Goal: Task Accomplishment & Management: Use online tool/utility

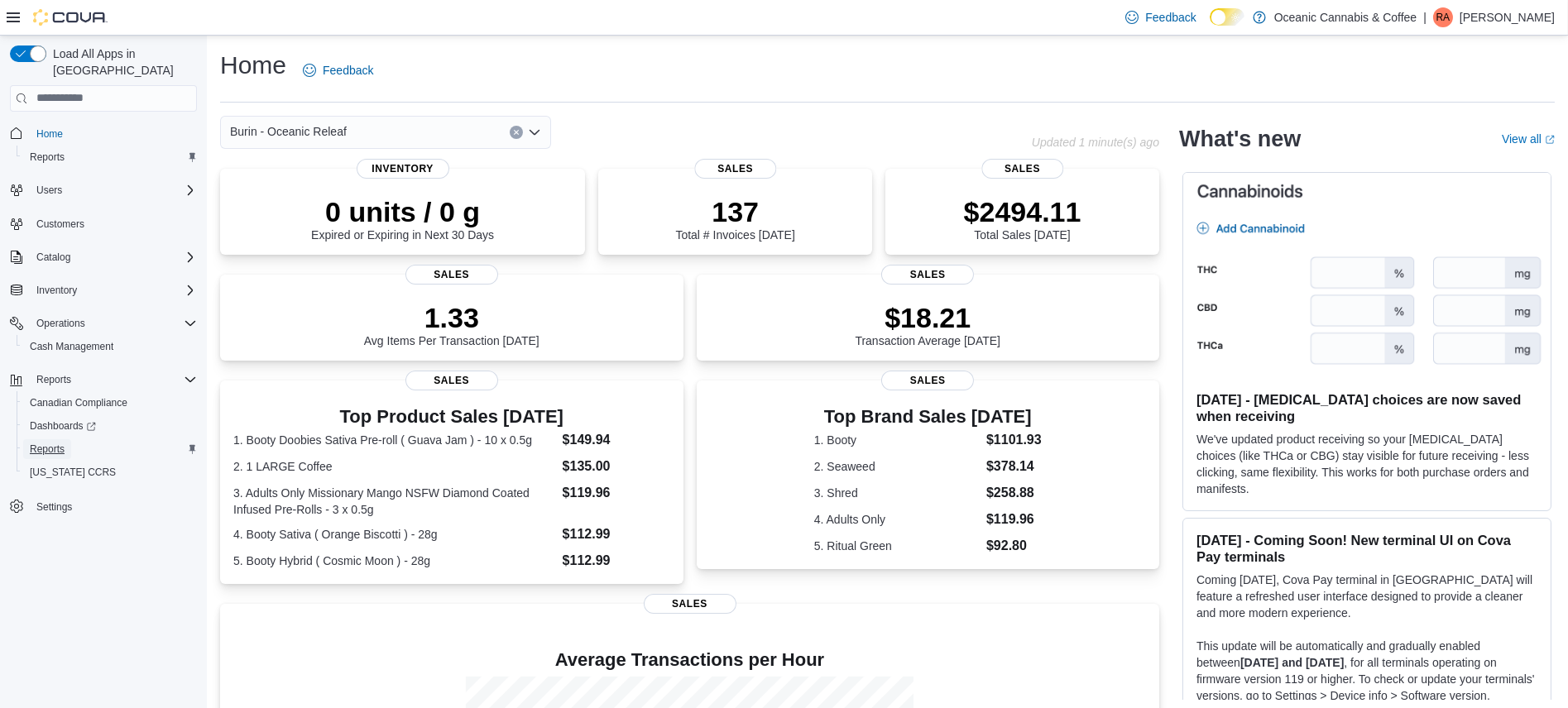
click at [48, 443] on span "Reports" at bounding box center [47, 450] width 35 height 13
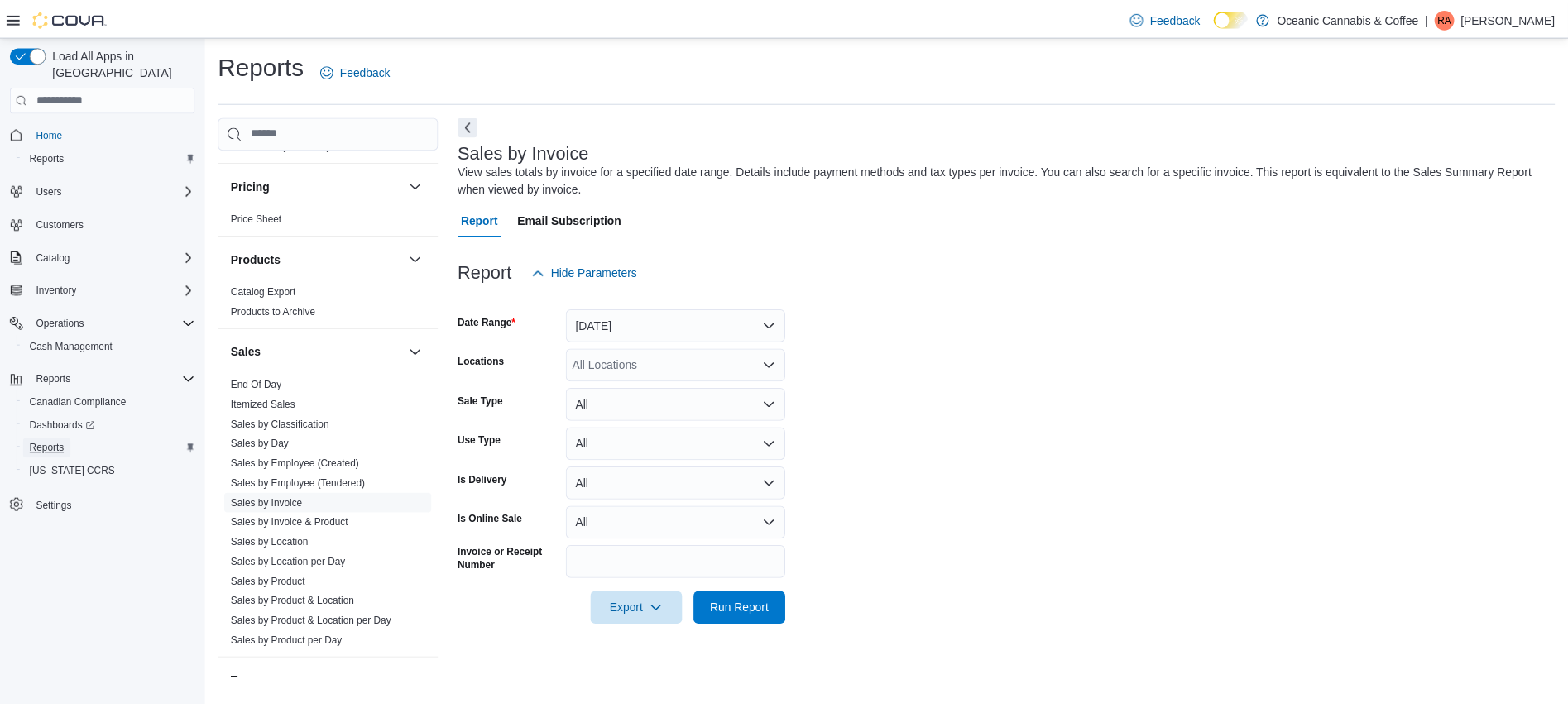
scroll to position [949, 0]
click at [291, 616] on link "Sales by Product & Location per Day" at bounding box center [314, 622] width 162 height 11
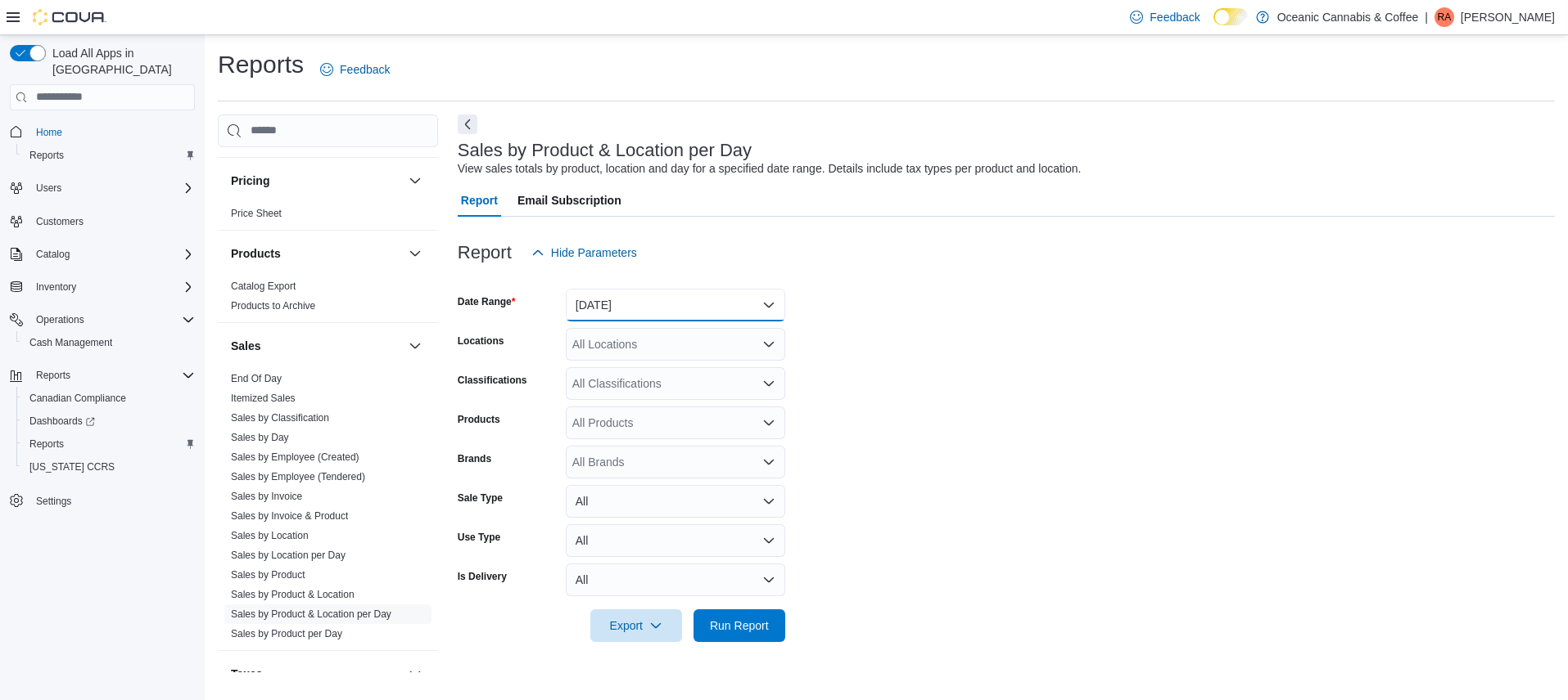
click at [763, 297] on button "[DATE]" at bounding box center [676, 305] width 220 height 33
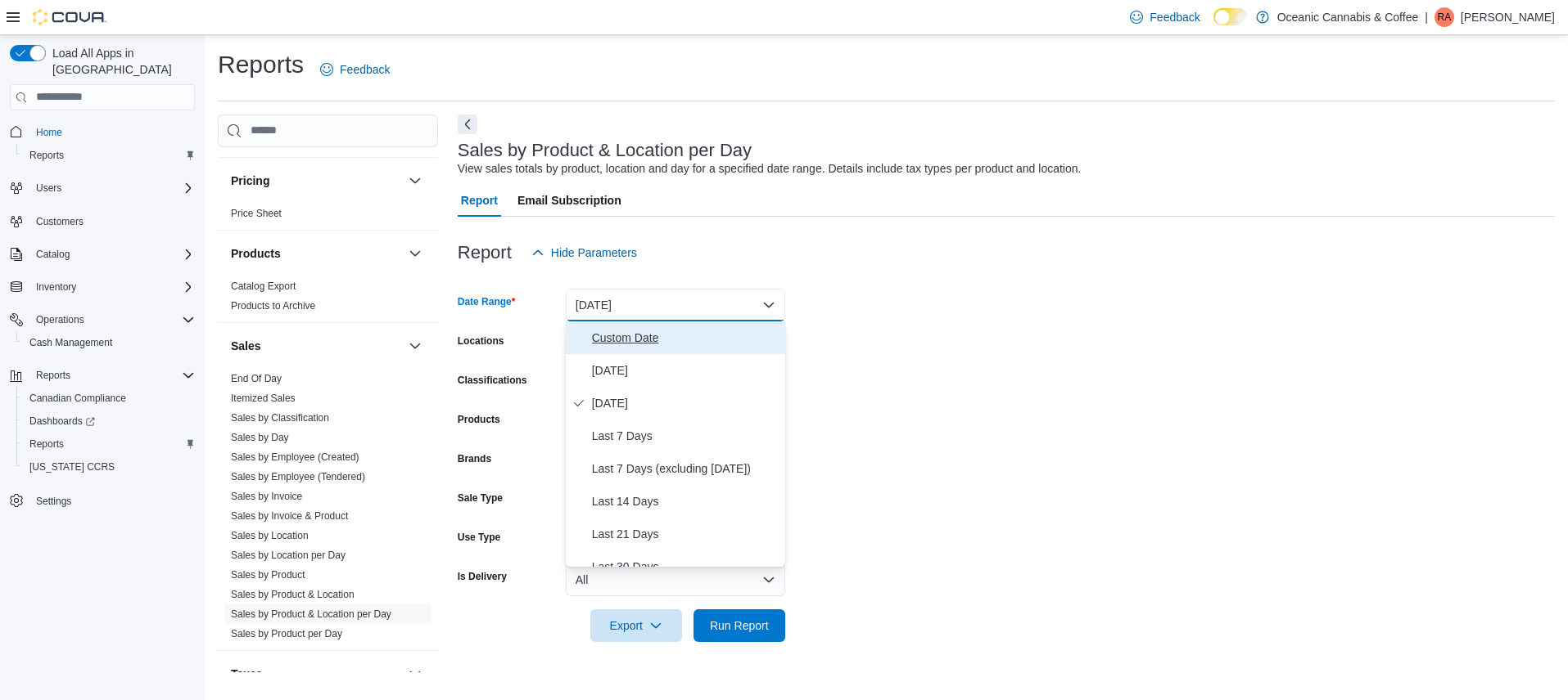
click at [632, 340] on span "Custom Date" at bounding box center [684, 338] width 187 height 20
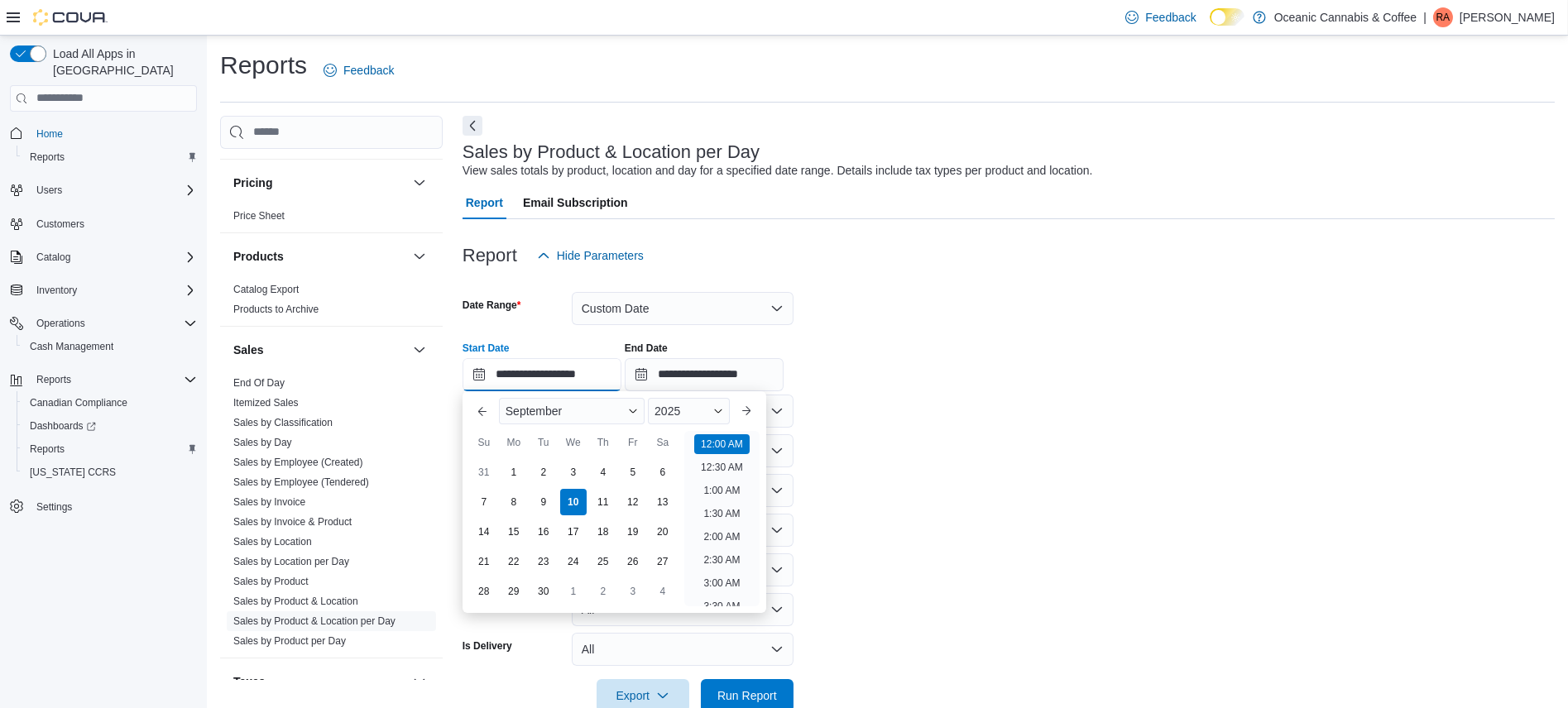
click at [523, 372] on input "**********" at bounding box center [541, 375] width 159 height 33
click at [483, 404] on button "Previous Month" at bounding box center [482, 411] width 27 height 27
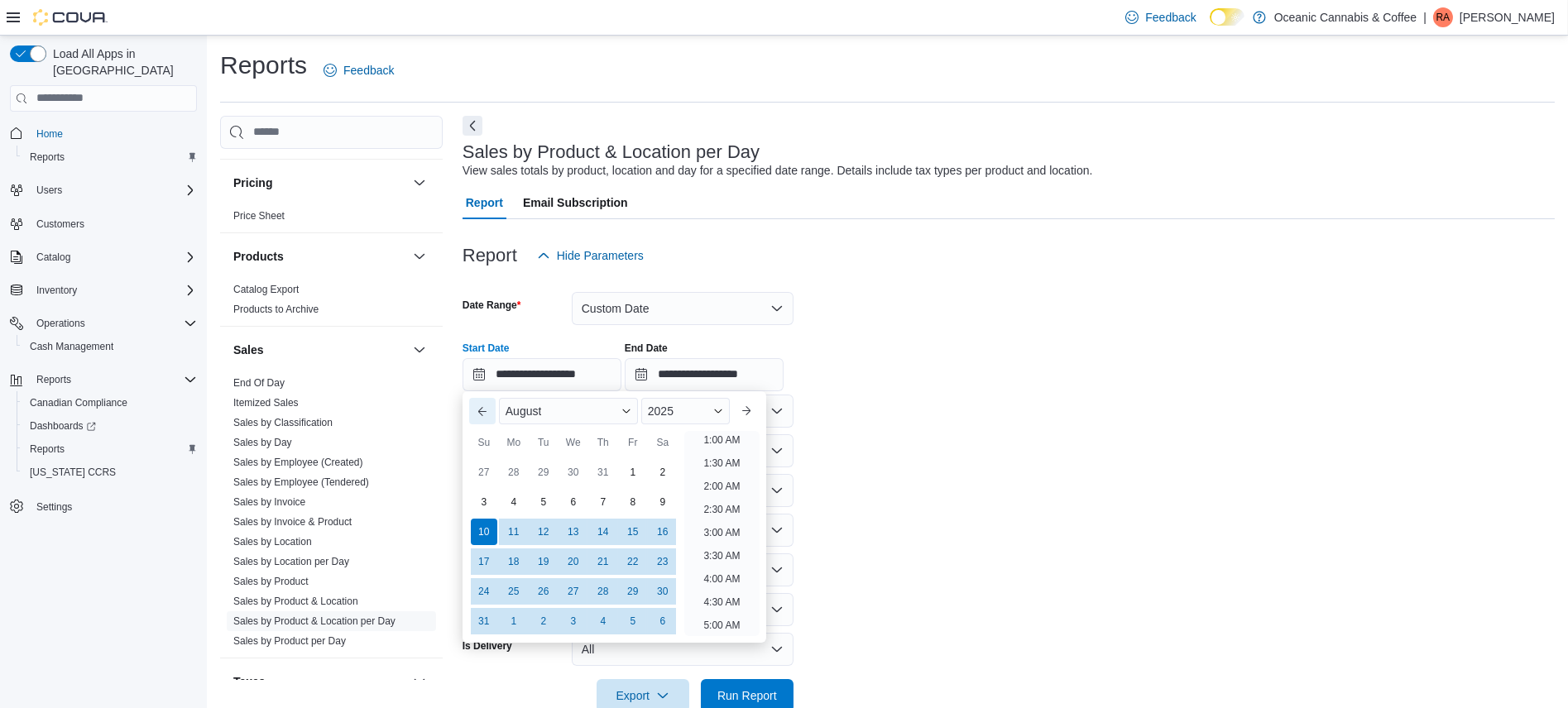
scroll to position [3, 0]
click at [628, 469] on div "1" at bounding box center [632, 472] width 29 height 29
type input "**********"
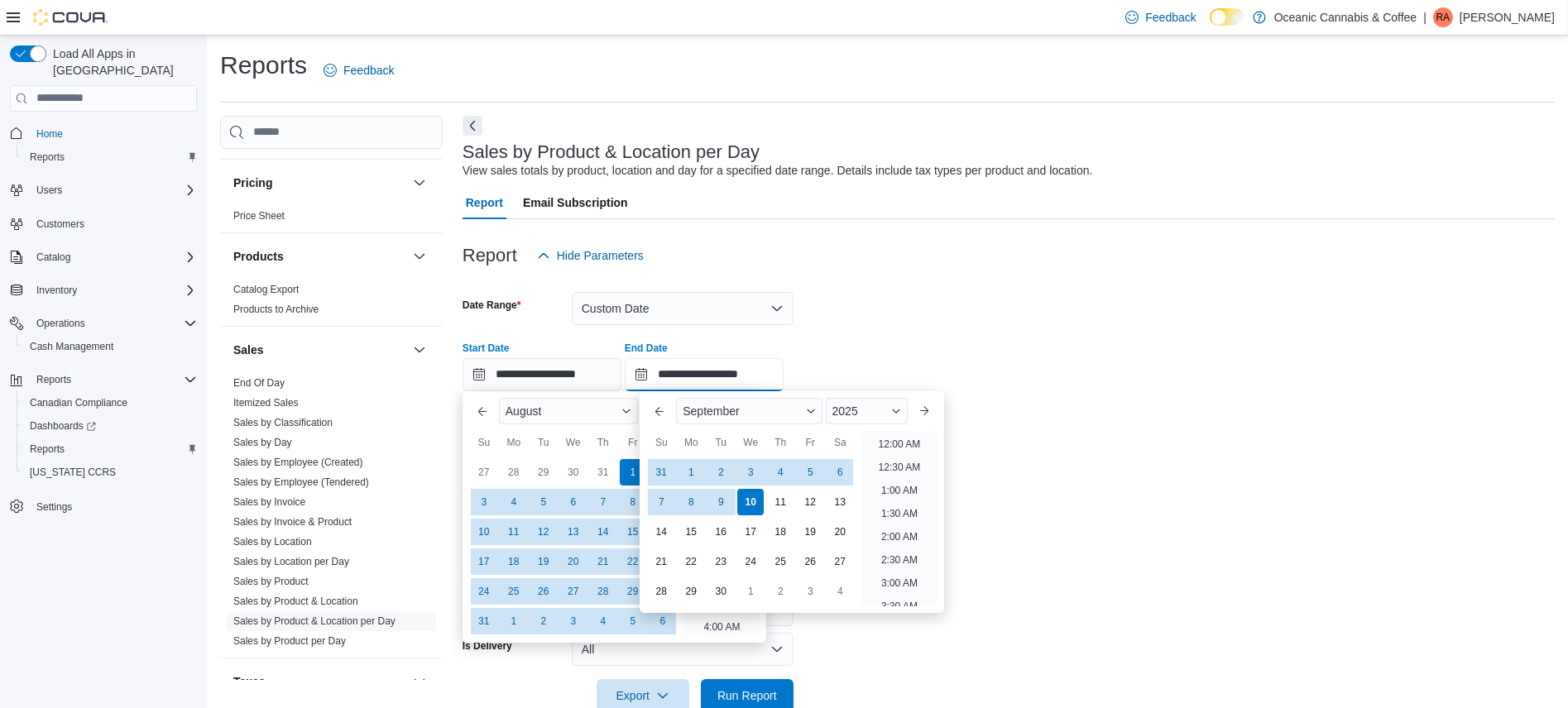
click at [715, 384] on input "**********" at bounding box center [703, 375] width 159 height 33
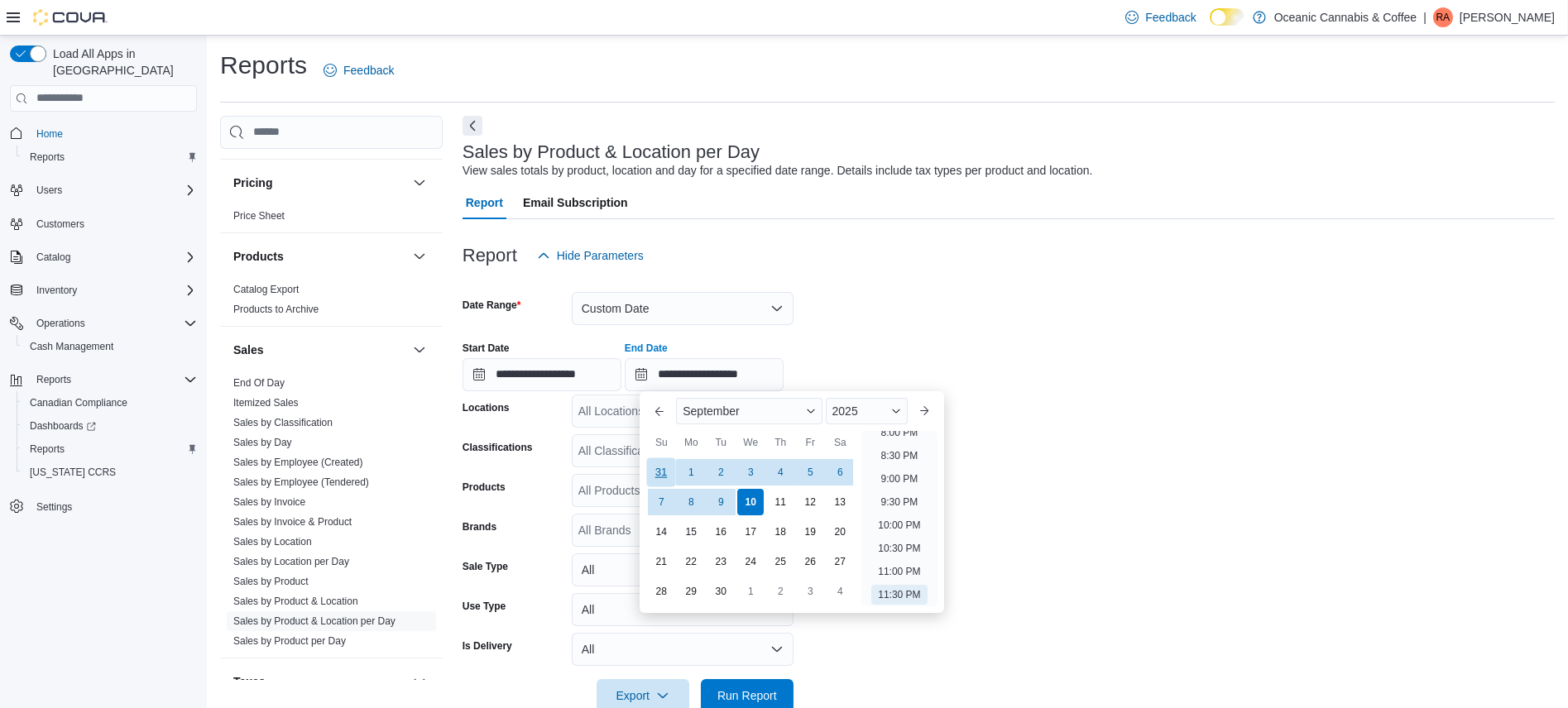
click at [657, 473] on div "31" at bounding box center [662, 472] width 29 height 29
type input "**********"
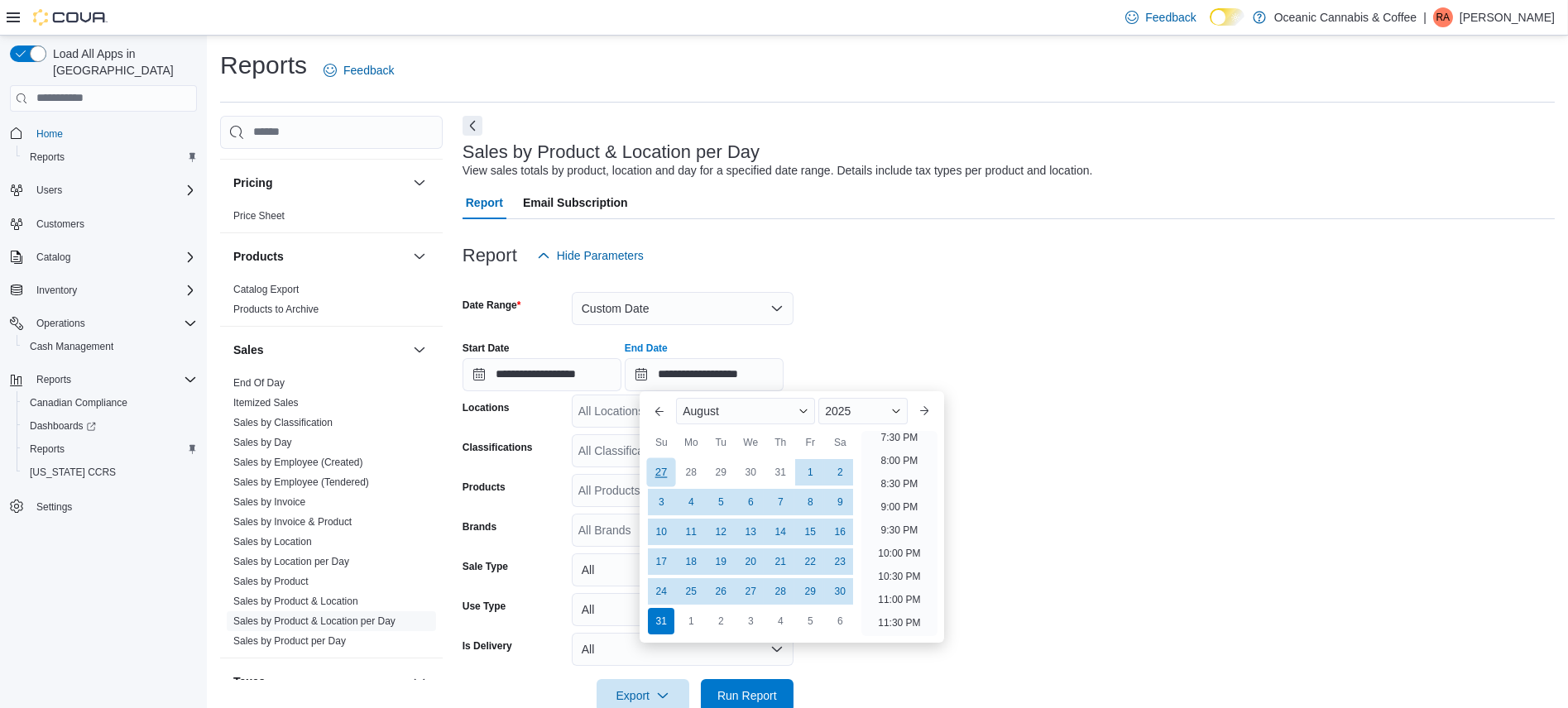
scroll to position [908, 0]
click at [1081, 411] on form "**********" at bounding box center [1008, 493] width 1092 height 440
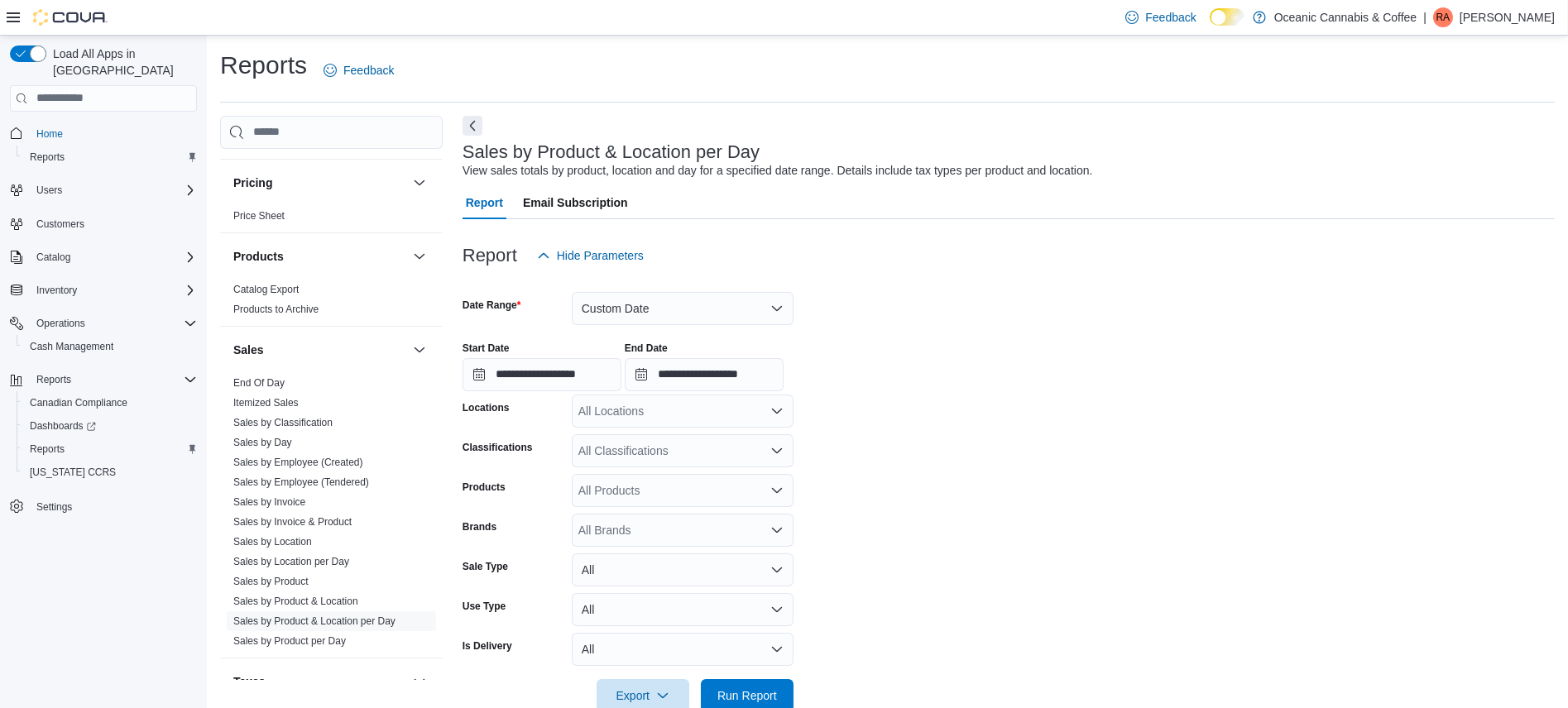
scroll to position [35, 0]
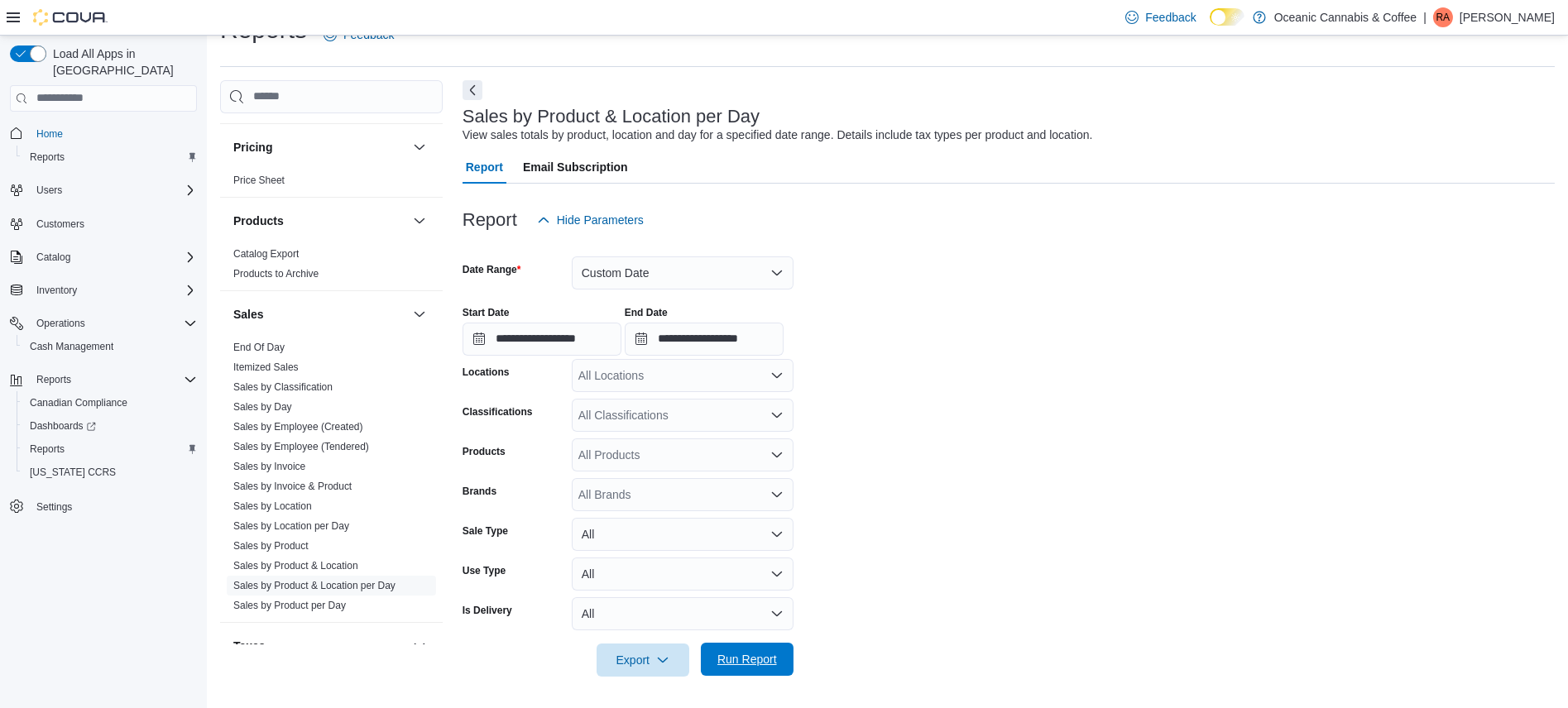
click at [749, 661] on span "Run Report" at bounding box center [747, 659] width 60 height 16
click at [315, 600] on link "Sales by Product per Day" at bounding box center [289, 606] width 113 height 11
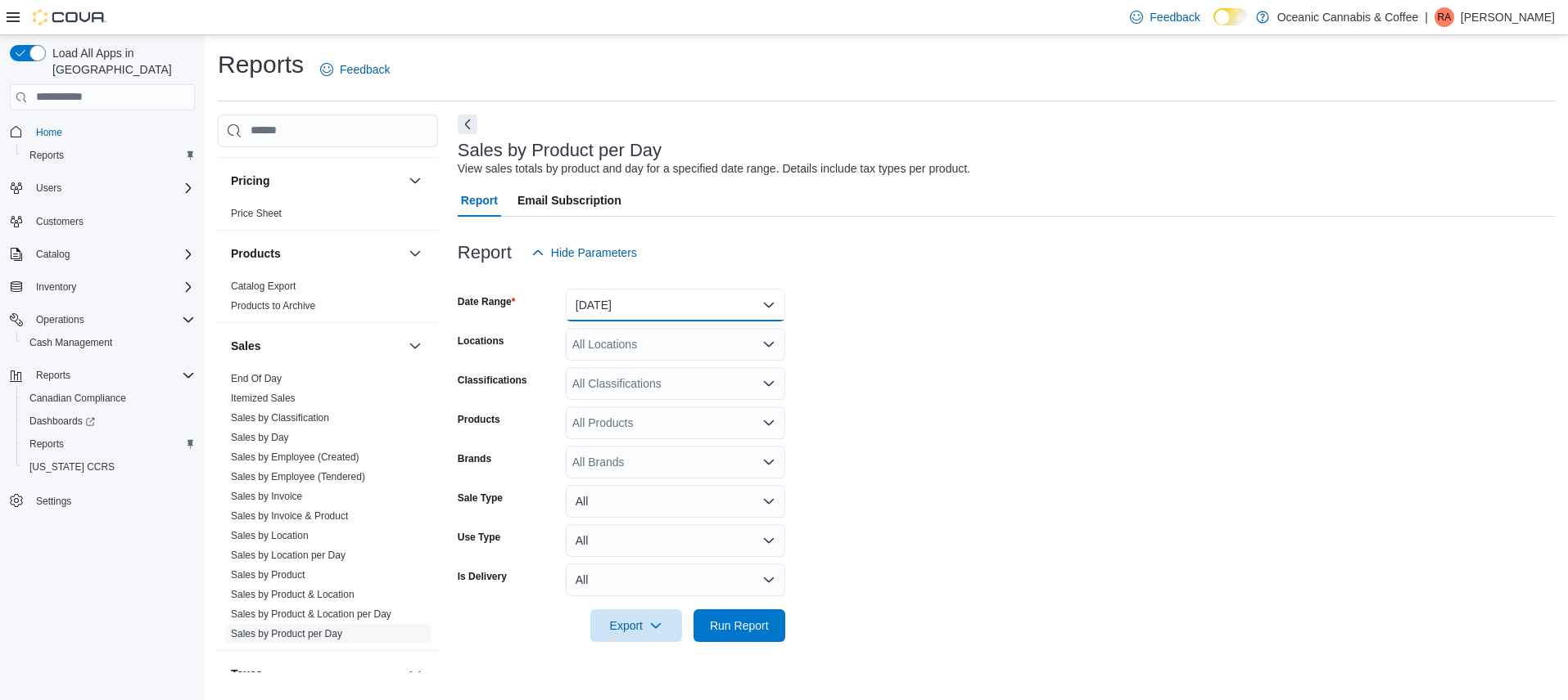
click at [758, 304] on button "[DATE]" at bounding box center [676, 305] width 220 height 33
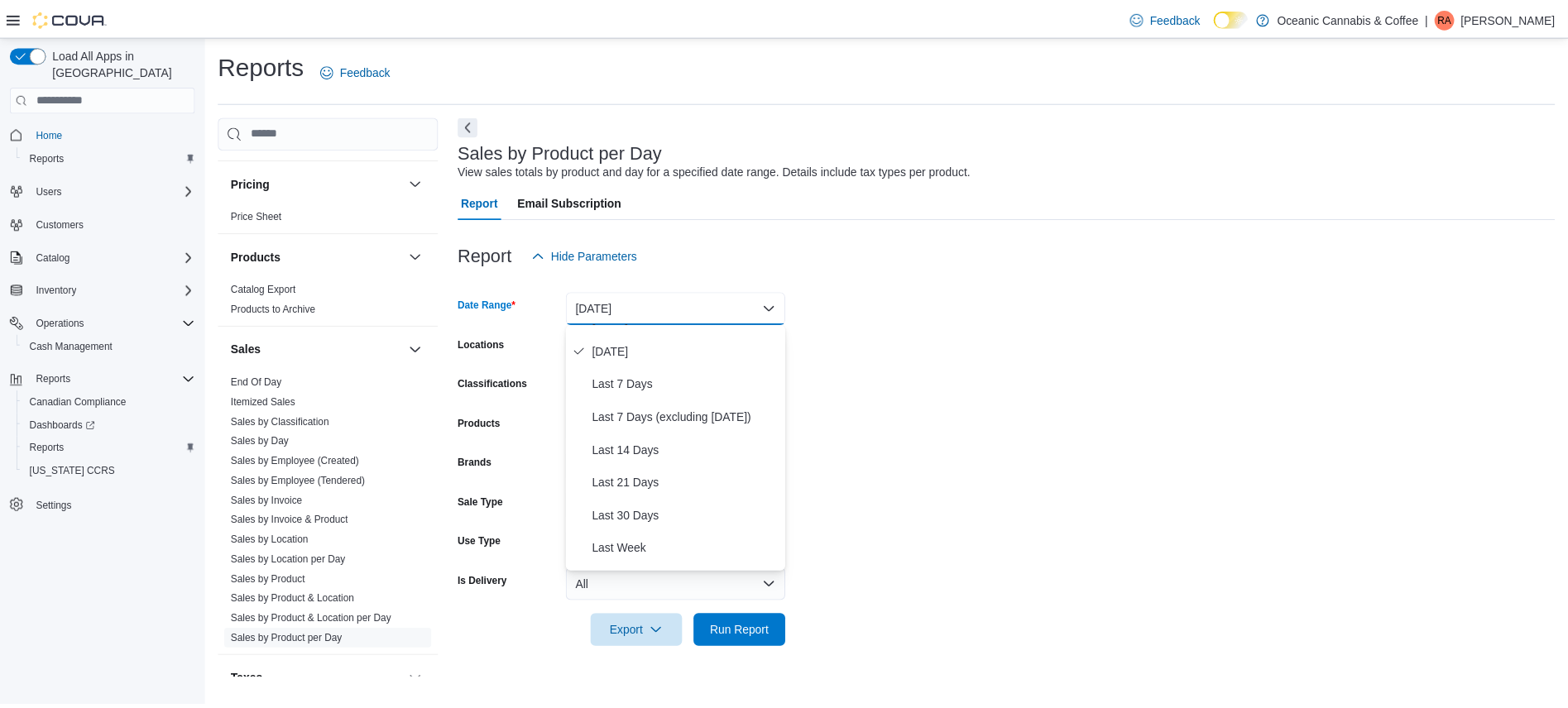
scroll to position [101, 0]
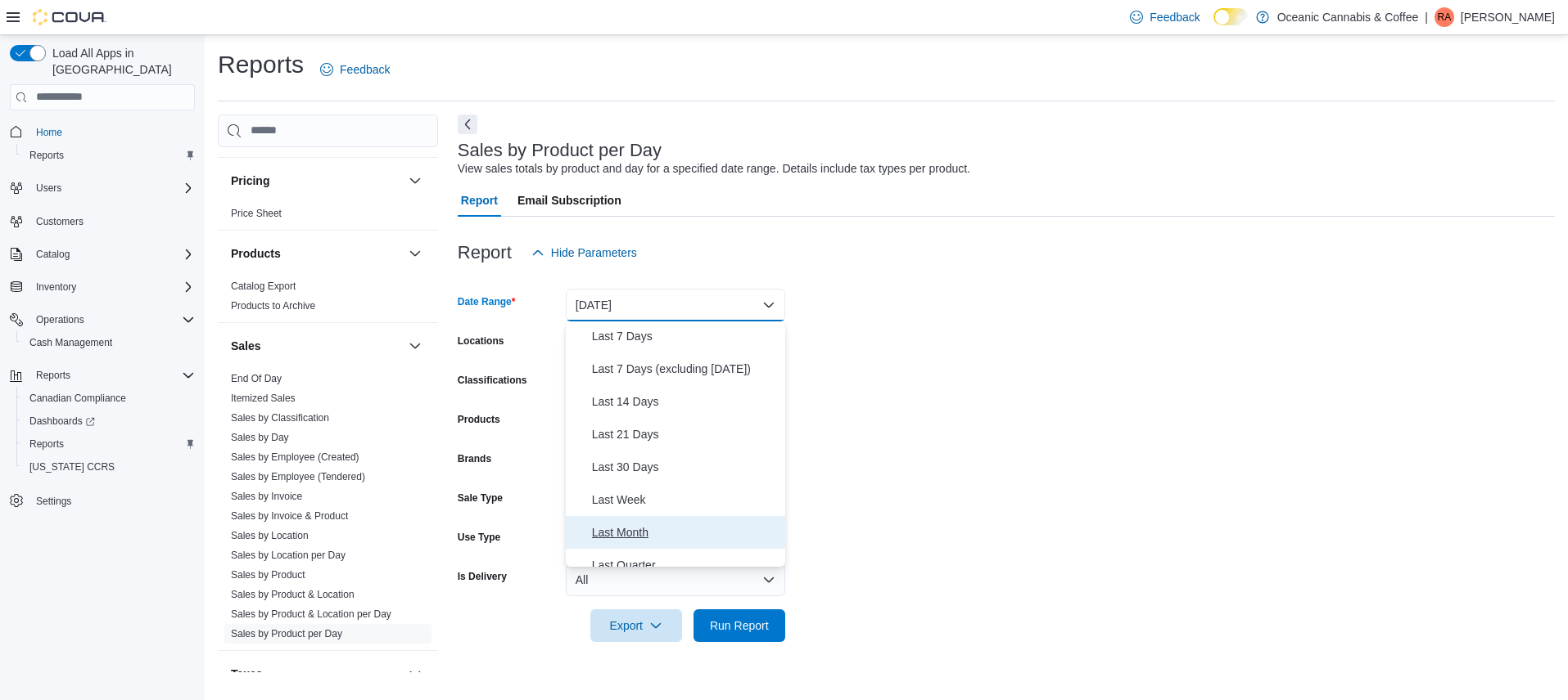
click at [626, 533] on span "Last Month" at bounding box center [684, 532] width 187 height 20
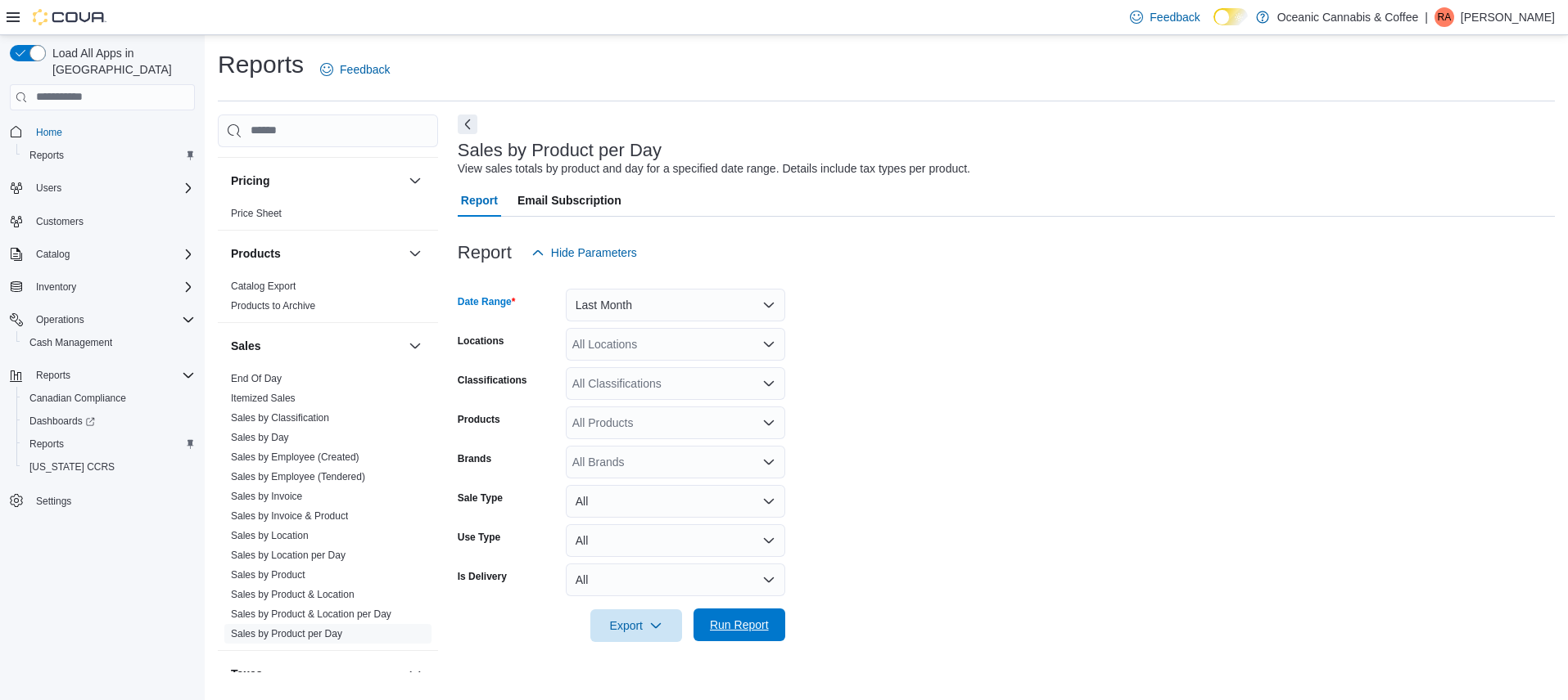
click at [751, 630] on span "Run Report" at bounding box center [739, 624] width 59 height 16
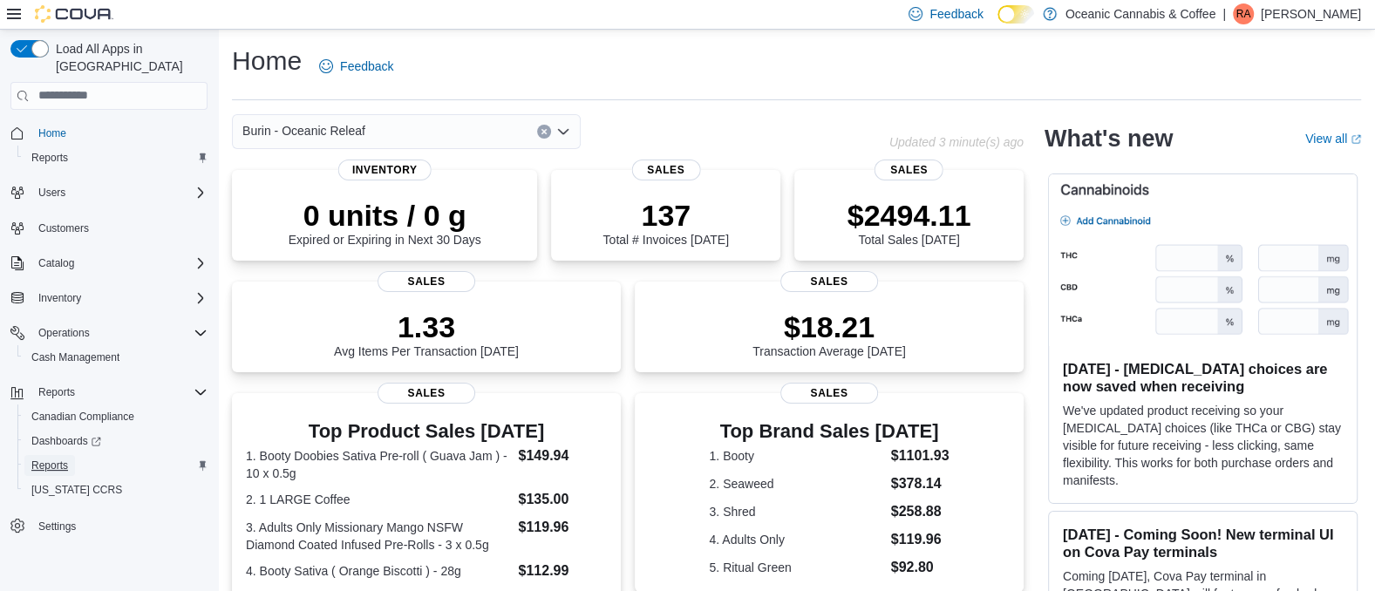
click at [47, 459] on span "Reports" at bounding box center [49, 466] width 37 height 14
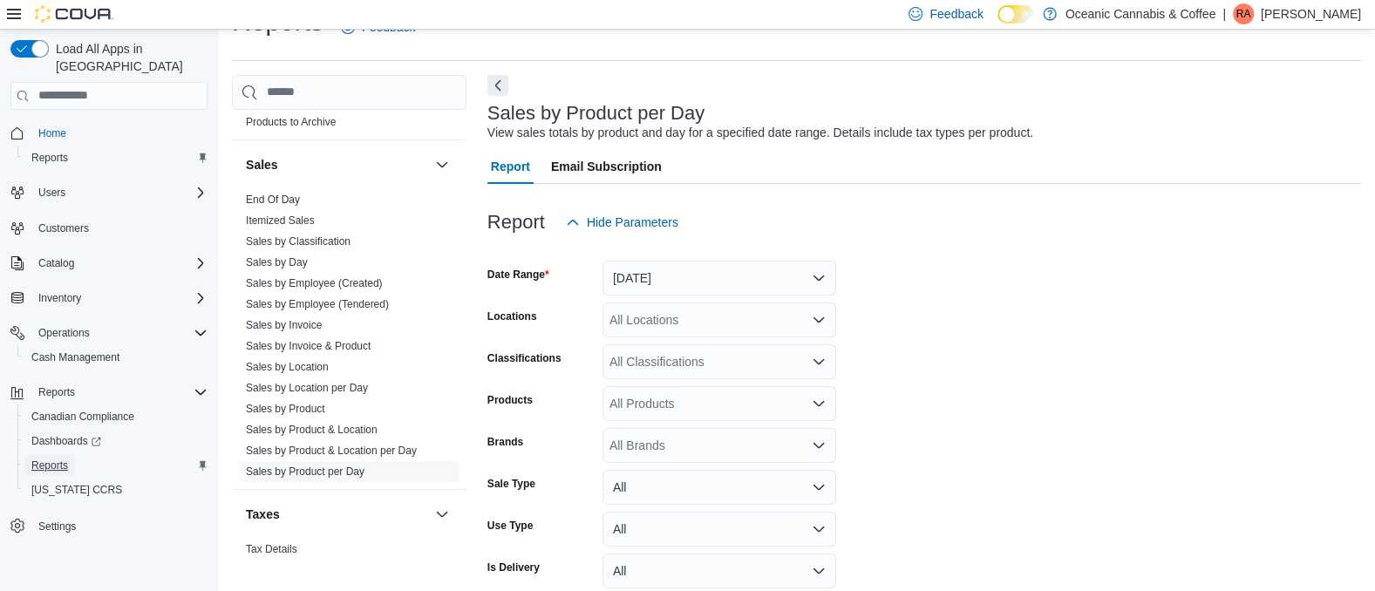
scroll to position [1160, 0]
click at [316, 405] on link "Sales by Product" at bounding box center [285, 406] width 79 height 12
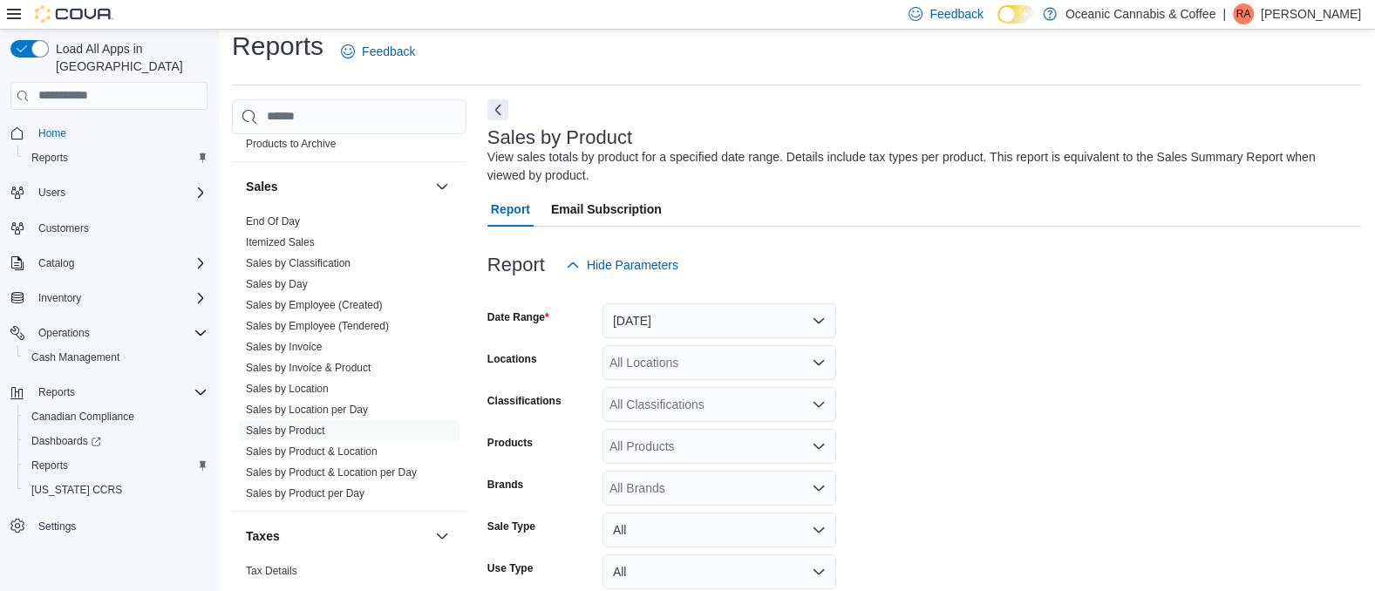
scroll to position [58, 0]
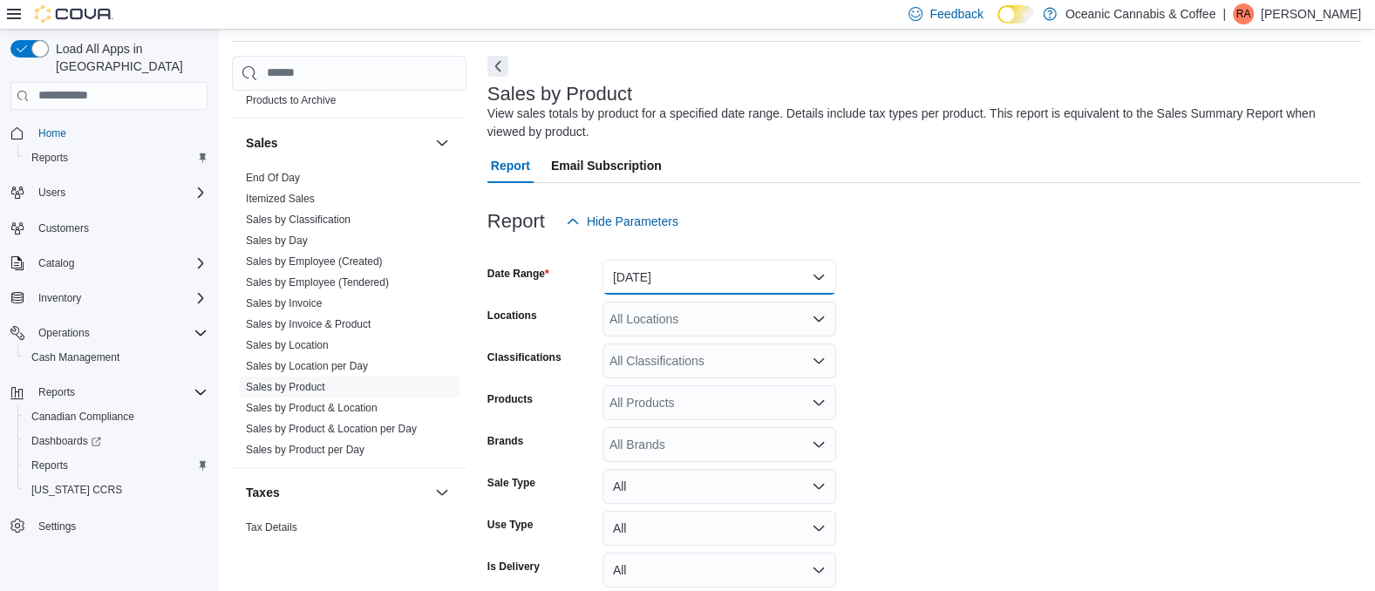
click at [816, 290] on button "[DATE]" at bounding box center [720, 277] width 234 height 35
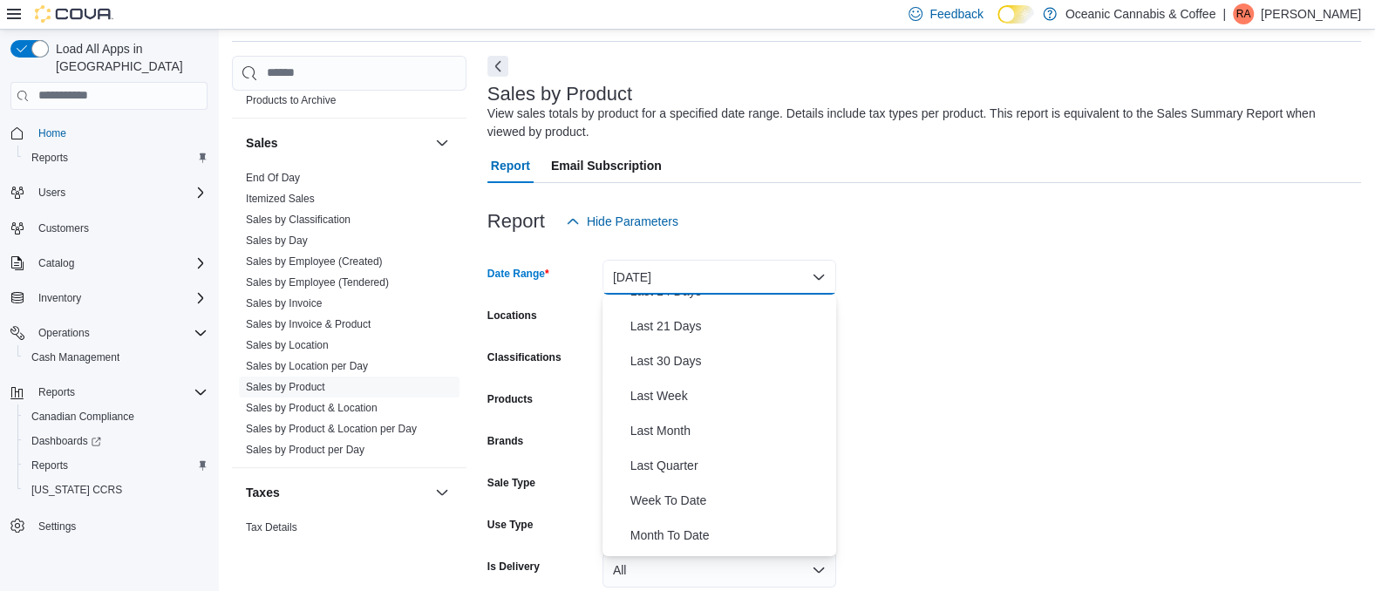
scroll to position [198, 0]
click at [662, 422] on span "Last Month" at bounding box center [729, 428] width 199 height 21
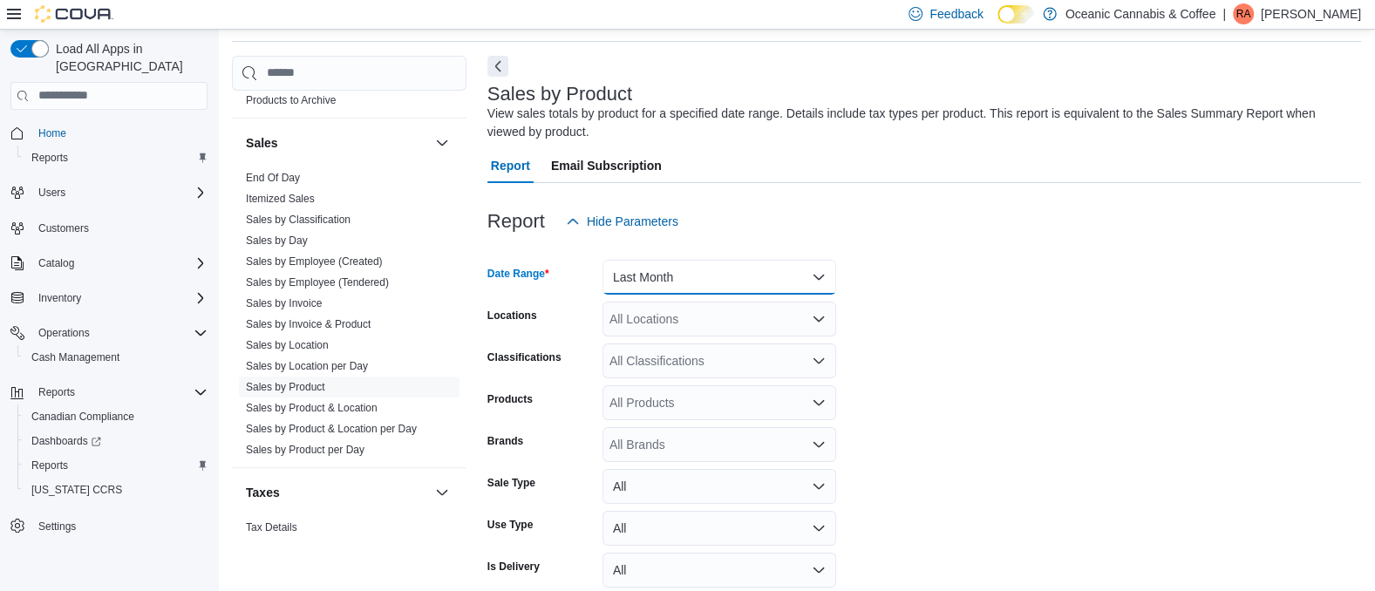
scroll to position [138, 0]
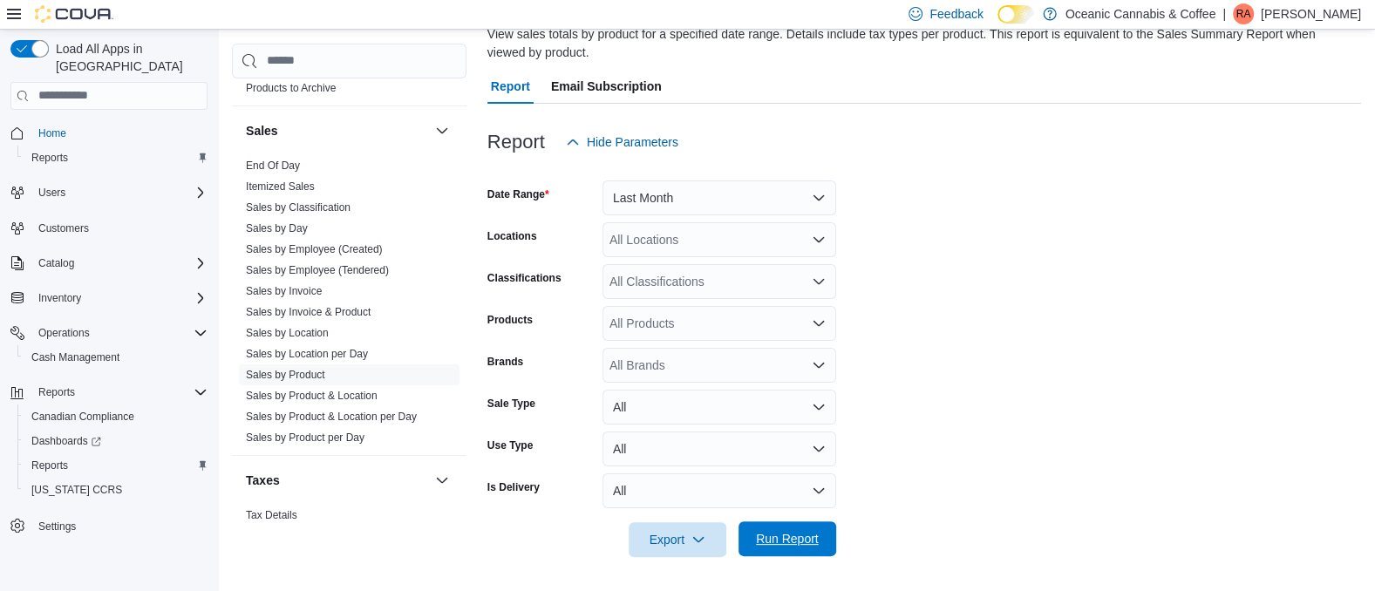
click at [747, 533] on button "Run Report" at bounding box center [788, 538] width 98 height 35
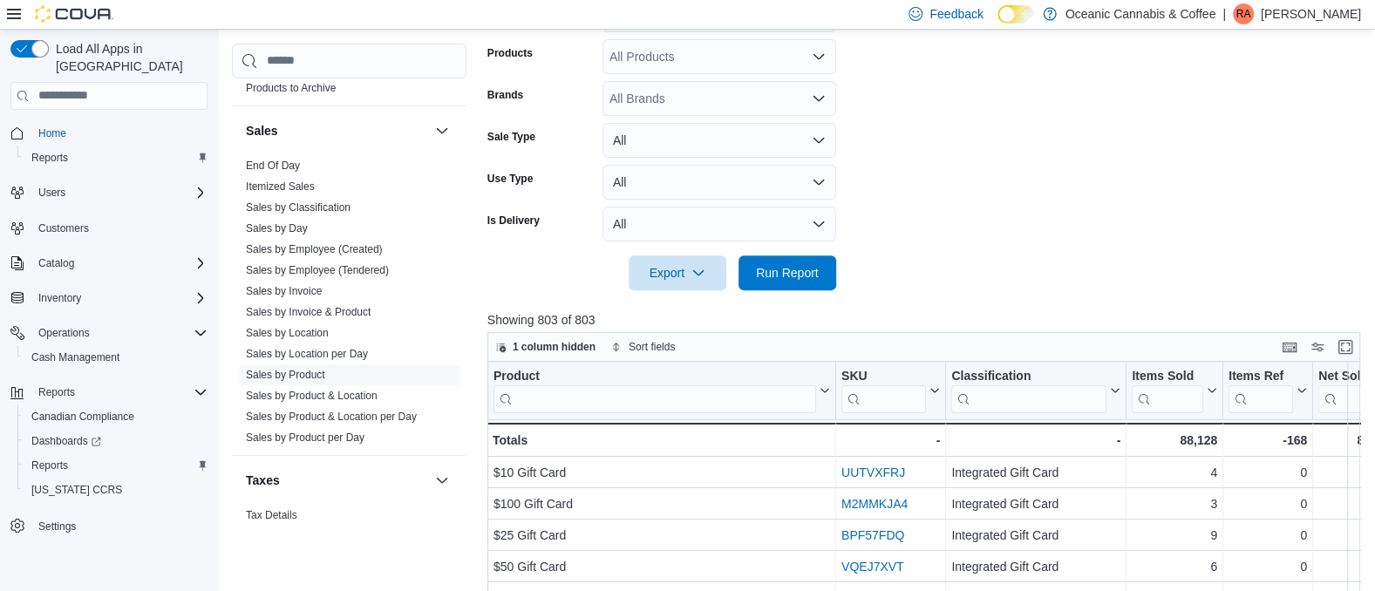
scroll to position [412, 0]
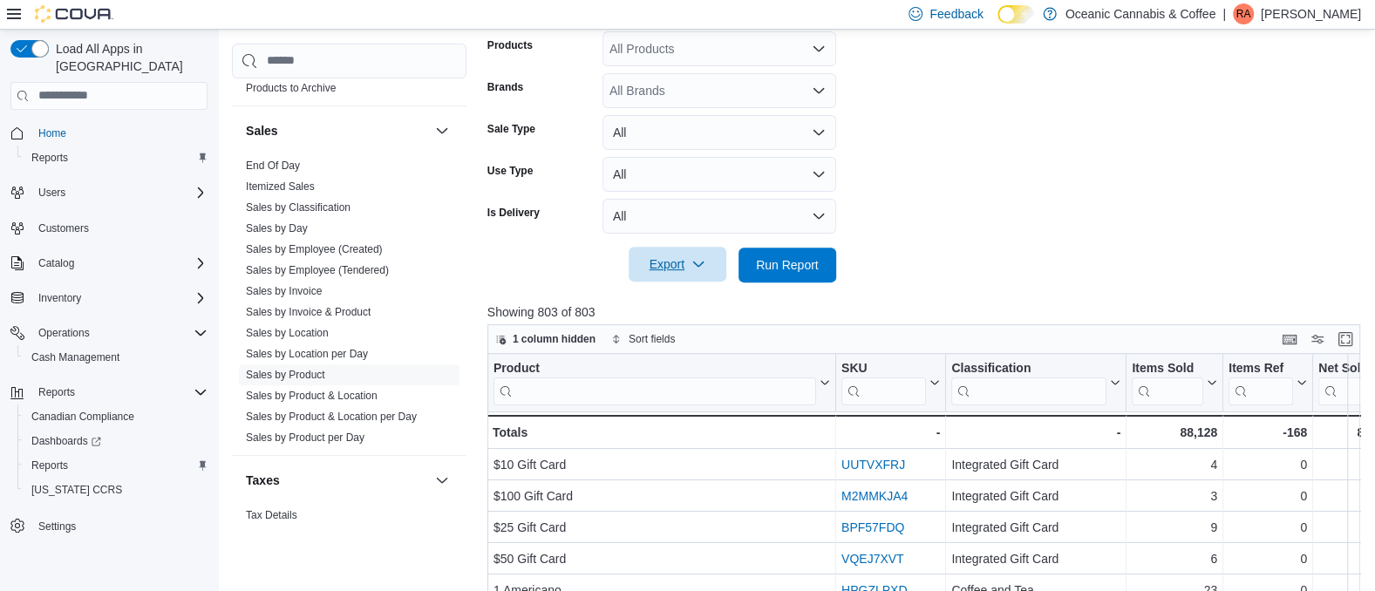
click at [705, 264] on span "Export" at bounding box center [677, 264] width 77 height 35
click at [685, 293] on span "Export to Excel" at bounding box center [680, 300] width 78 height 14
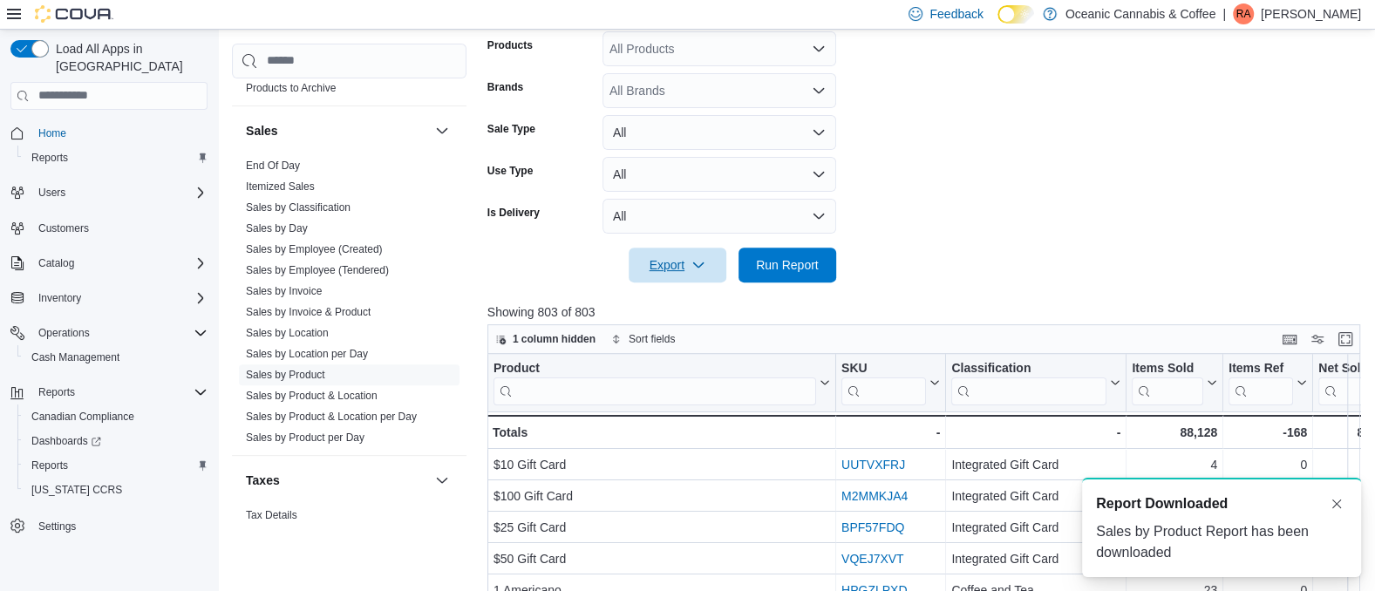
scroll to position [0, 0]
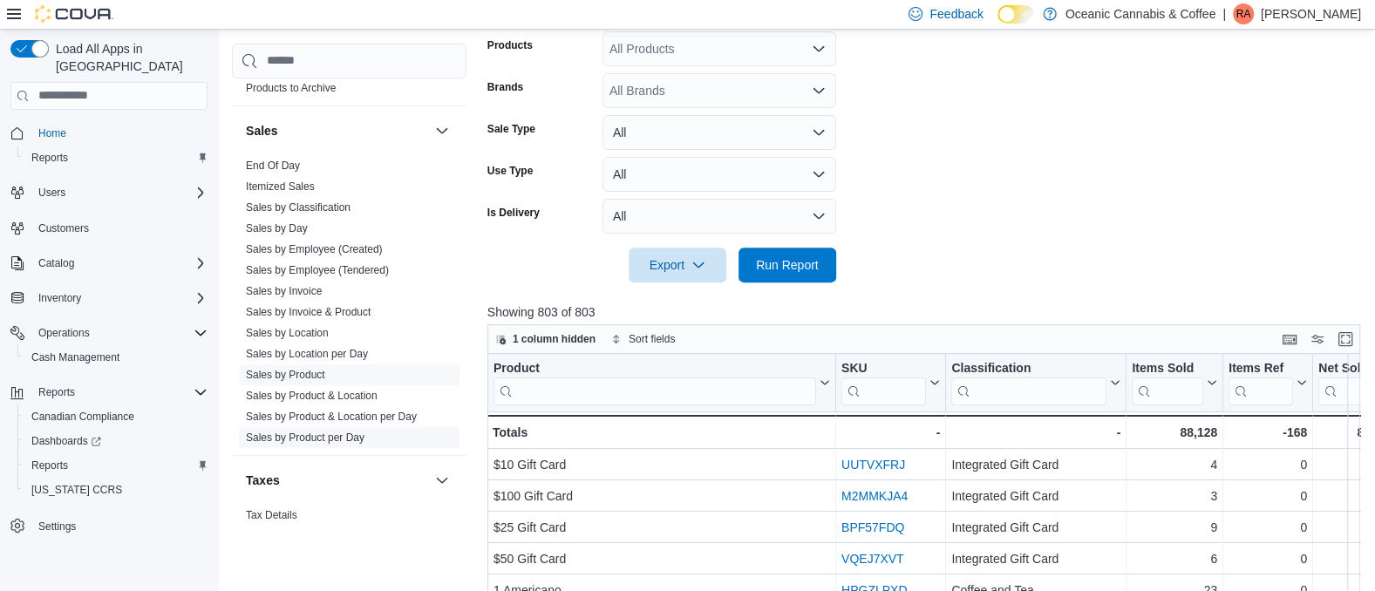
click at [316, 438] on link "Sales by Product per Day" at bounding box center [305, 438] width 119 height 12
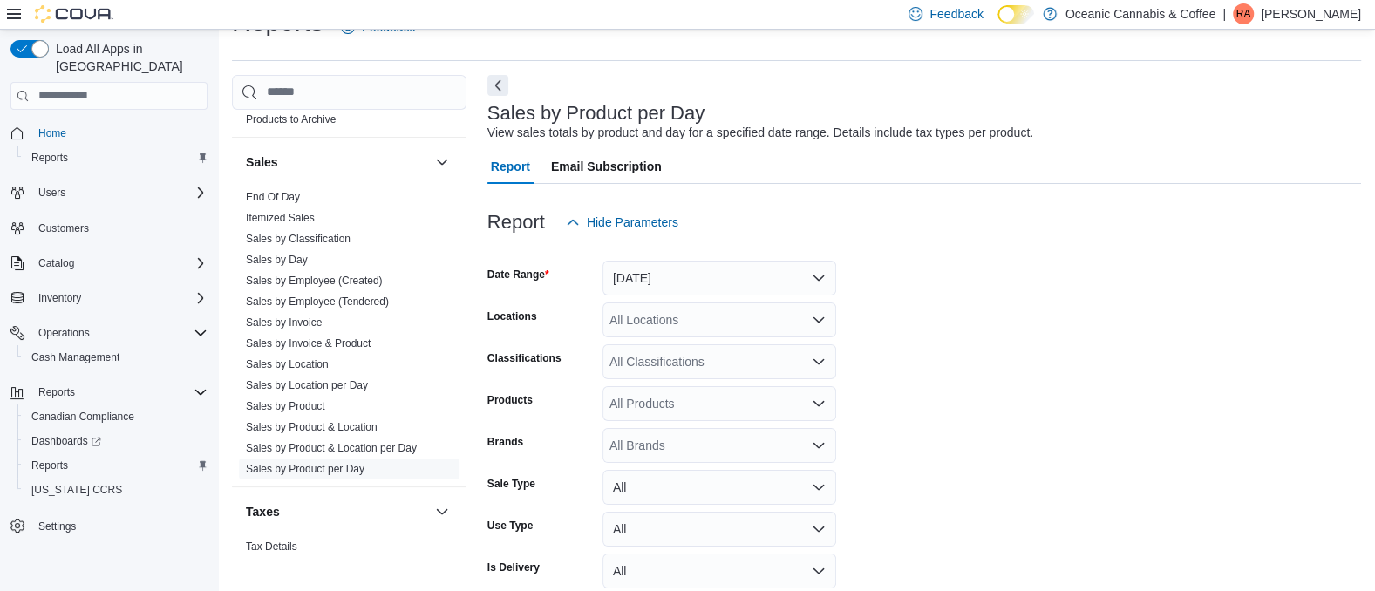
scroll to position [119, 0]
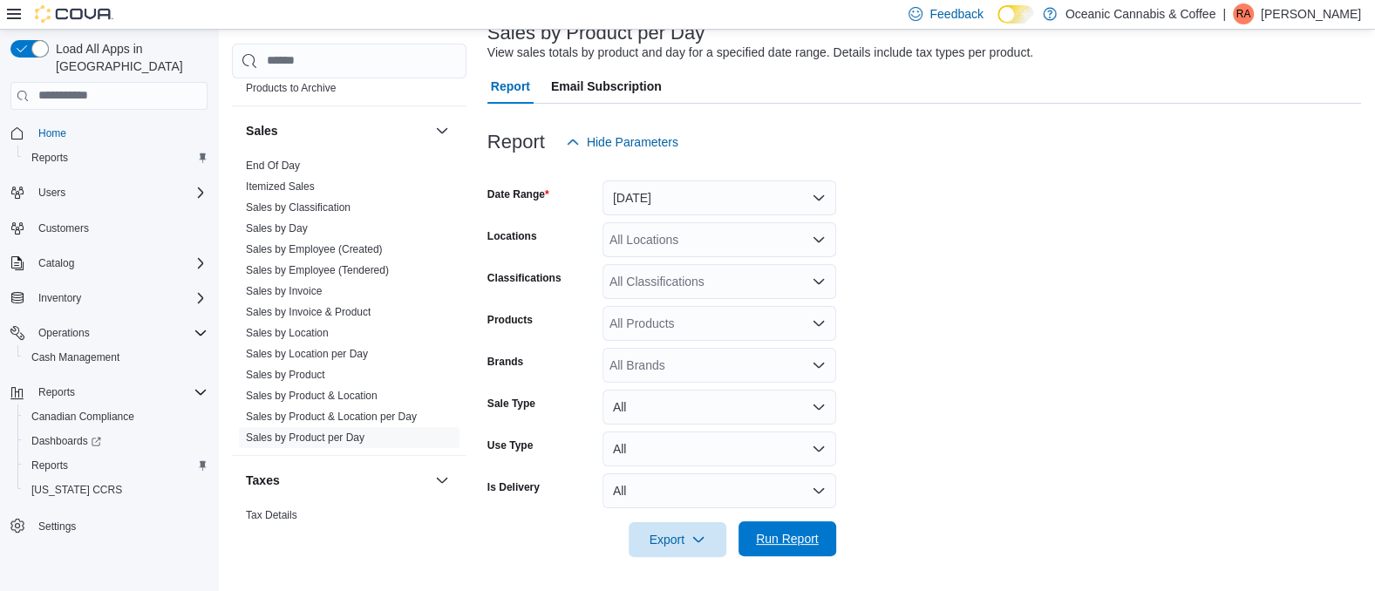
click at [800, 538] on span "Run Report" at bounding box center [787, 538] width 63 height 17
click at [692, 538] on icon "button" at bounding box center [699, 539] width 14 height 14
click at [693, 431] on span "Export to Excel" at bounding box center [680, 433] width 78 height 14
click at [821, 194] on button "[DATE]" at bounding box center [720, 198] width 234 height 35
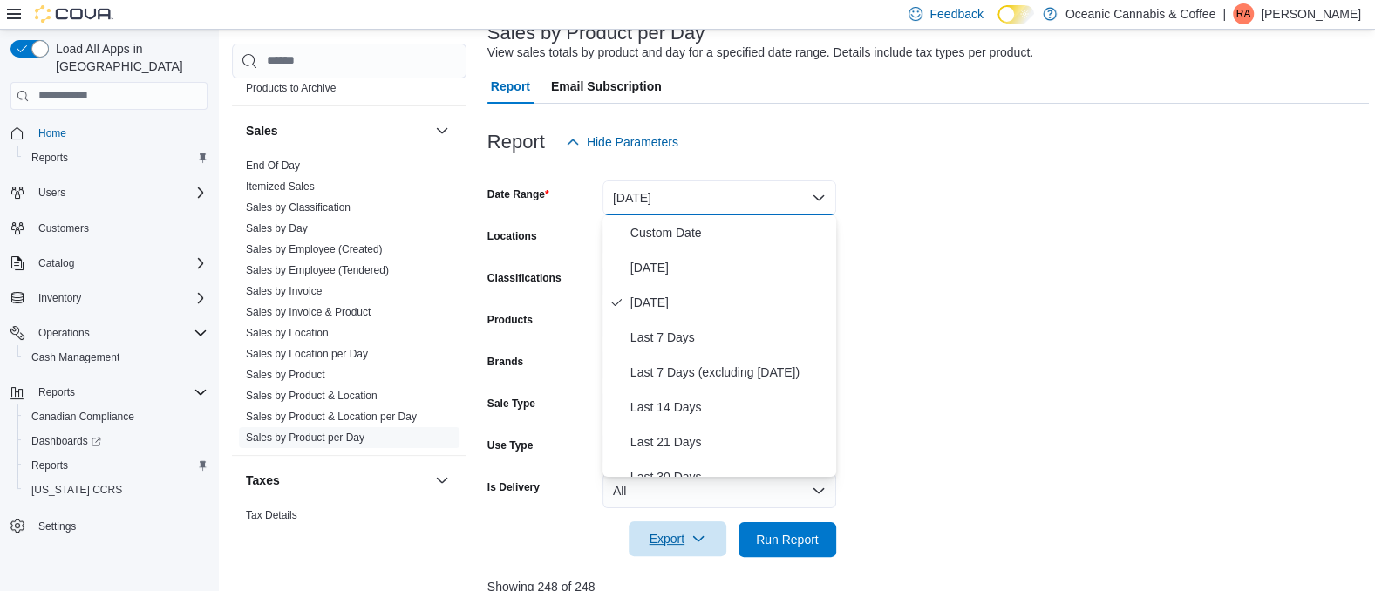
click at [884, 204] on form "Date Range Yesterday Locations All Locations Classifications All Classification…" at bounding box center [928, 359] width 882 height 398
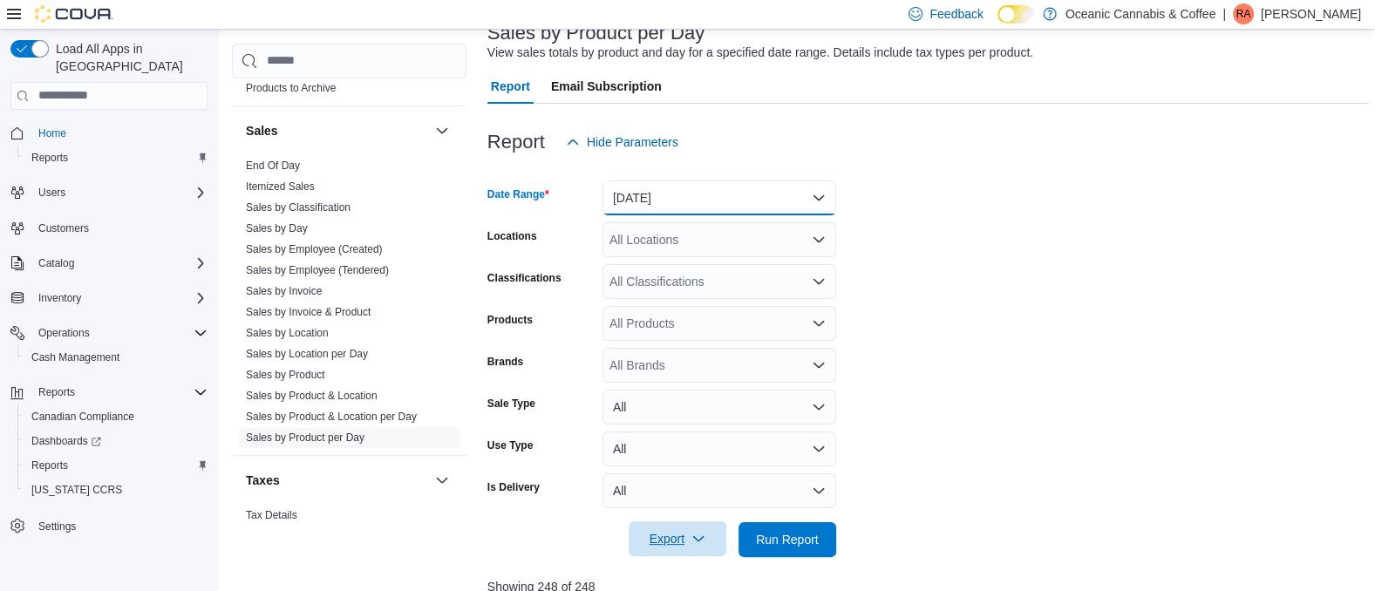
click at [813, 201] on button "[DATE]" at bounding box center [720, 198] width 234 height 35
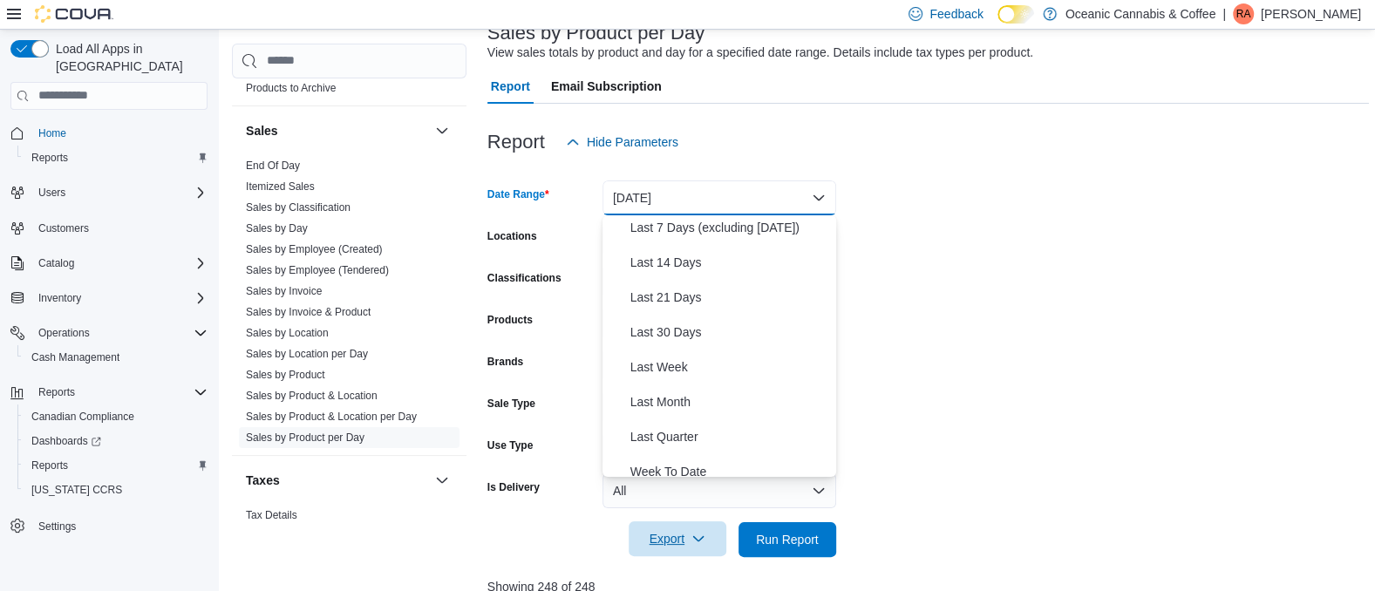
scroll to position [148, 0]
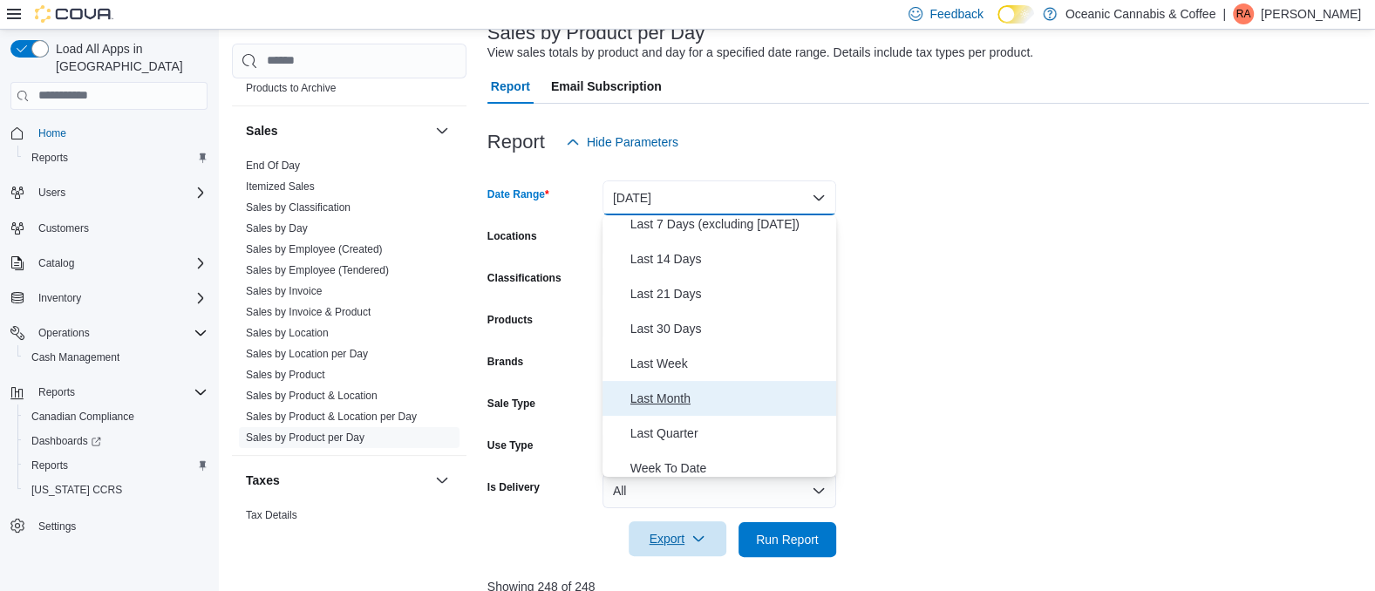
click at [657, 385] on button "Last Month" at bounding box center [720, 398] width 234 height 35
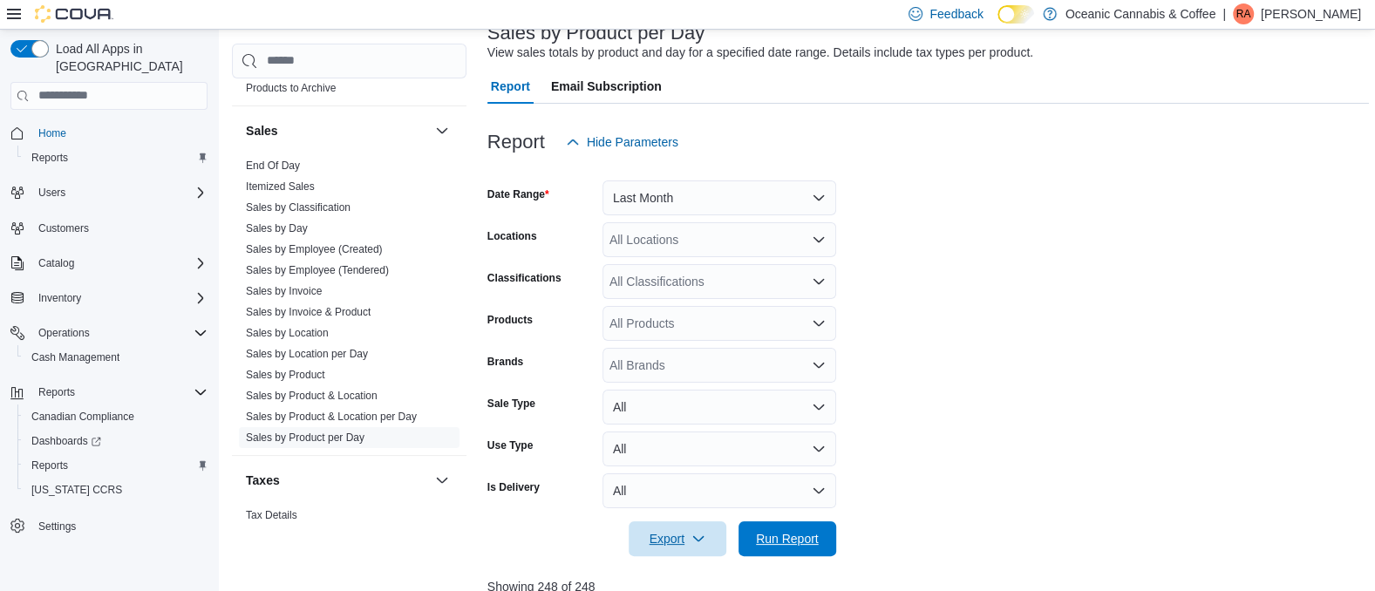
click at [783, 534] on span "Run Report" at bounding box center [787, 538] width 63 height 17
click at [692, 543] on icon "button" at bounding box center [699, 539] width 14 height 14
click at [698, 431] on span "Export to Excel" at bounding box center [680, 433] width 78 height 14
